Goal: Information Seeking & Learning: Get advice/opinions

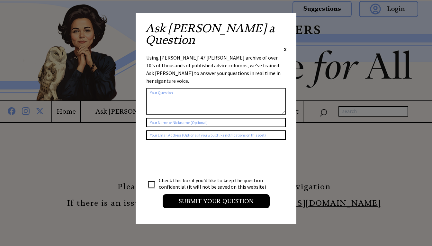
click at [284, 46] on span "X" at bounding box center [285, 49] width 3 height 6
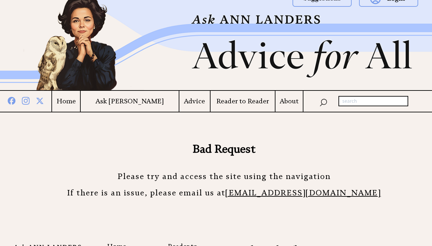
scroll to position [10, 0]
click at [189, 100] on h4 "Advice" at bounding box center [194, 101] width 31 height 8
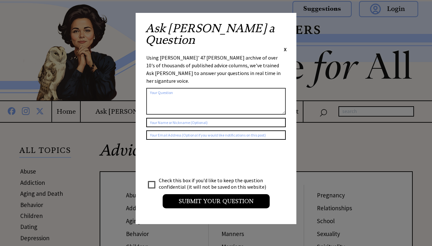
click at [286, 46] on span "X" at bounding box center [285, 49] width 3 height 6
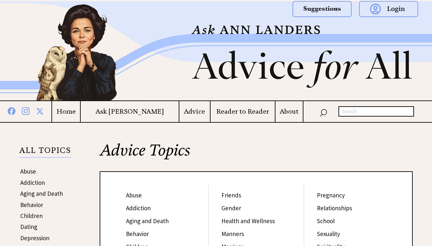
click at [80, 113] on h4 "Home" at bounding box center [66, 111] width 28 height 8
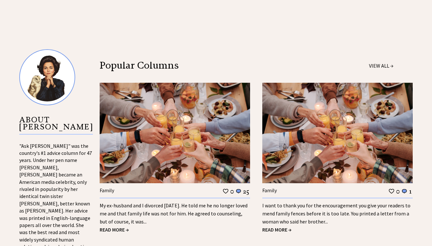
scroll to position [611, 0]
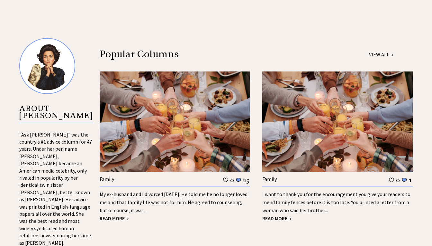
click at [122, 215] on span "READ MORE →" at bounding box center [114, 218] width 29 height 6
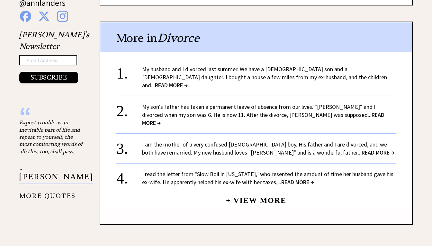
scroll to position [706, 0]
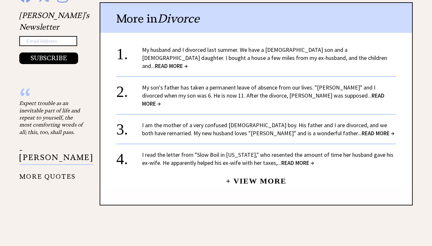
click at [278, 171] on link "+ View More" at bounding box center [256, 178] width 60 height 14
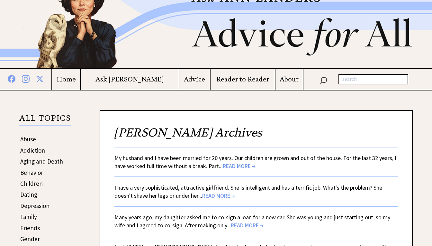
scroll to position [64, 0]
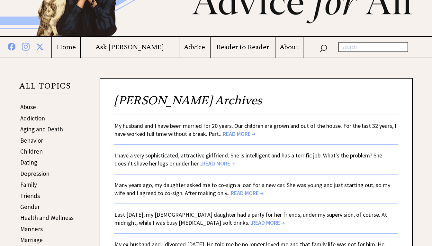
click at [241, 193] on span "READ MORE →" at bounding box center [247, 192] width 33 height 7
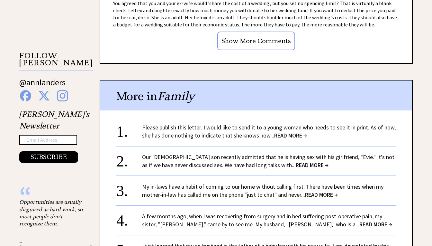
scroll to position [611, 0]
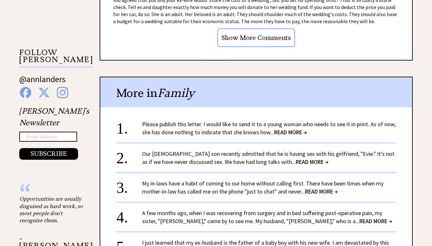
click at [296, 164] on span "READ MORE →" at bounding box center [312, 161] width 33 height 7
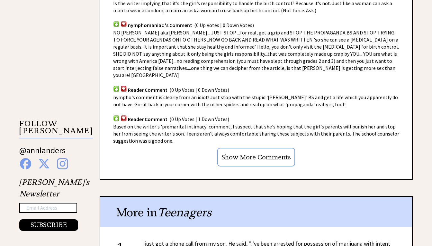
scroll to position [546, 0]
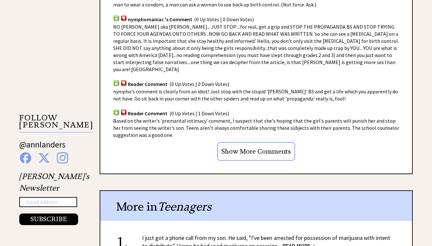
click at [252, 142] on input "Show More Comments" at bounding box center [256, 151] width 78 height 19
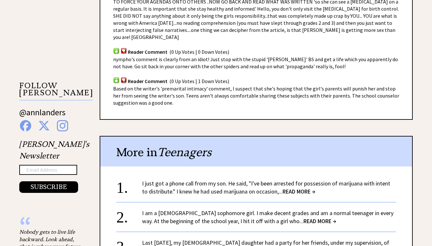
scroll to position [610, 0]
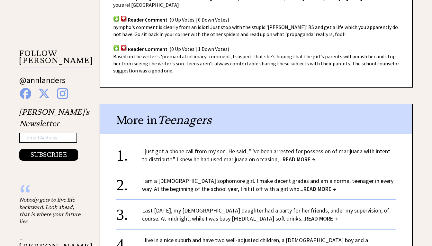
click at [304, 185] on span "READ MORE →" at bounding box center [320, 188] width 33 height 7
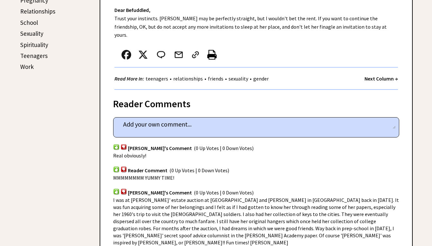
scroll to position [354, 0]
